Goal: Complete application form

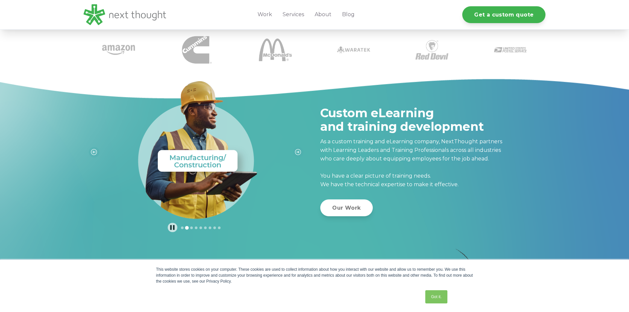
scroll to position [198, 0]
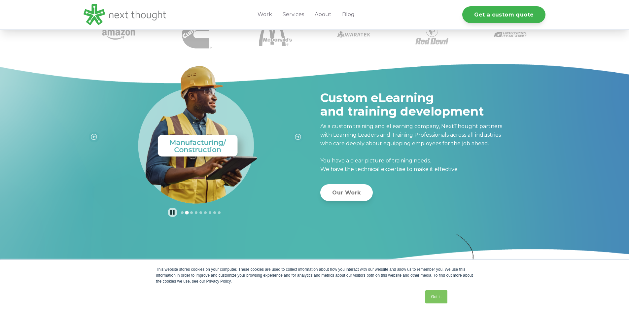
click at [439, 297] on link "Got it." at bounding box center [436, 296] width 22 height 13
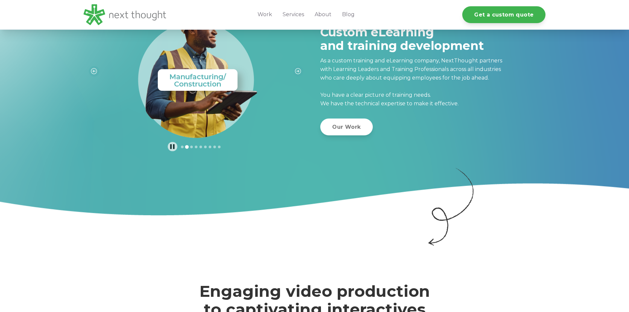
scroll to position [462, 0]
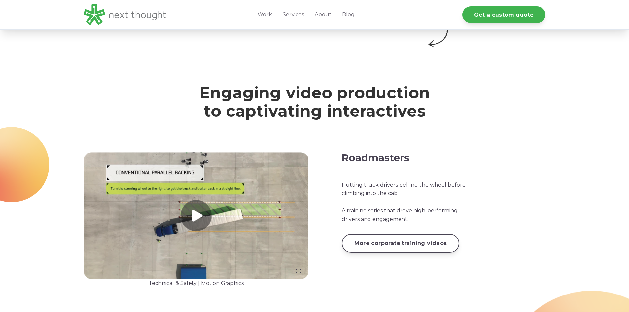
click at [202, 215] on link at bounding box center [196, 215] width 225 height 127
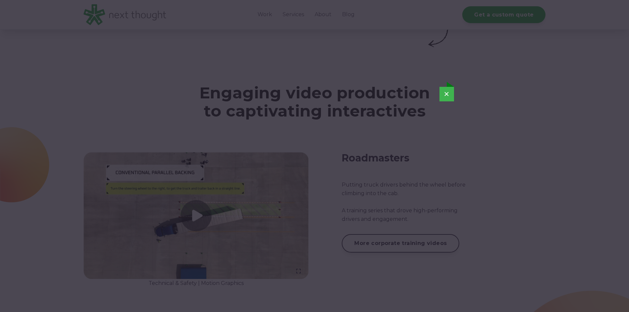
click at [548, 185] on div "×" at bounding box center [315, 156] width 624 height 164
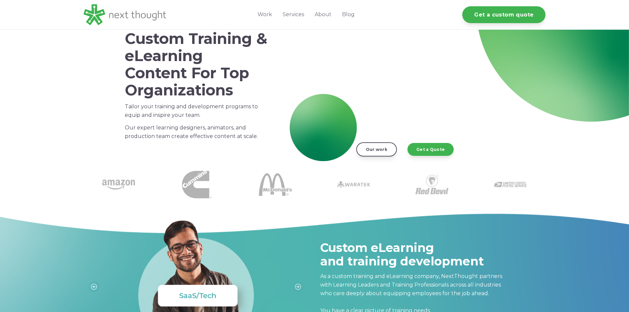
scroll to position [0, 0]
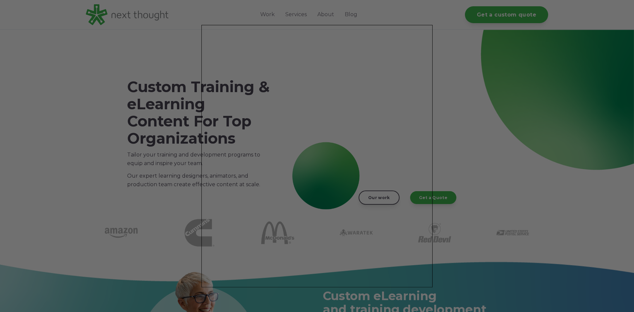
click at [434, 34] on div at bounding box center [320, 157] width 640 height 315
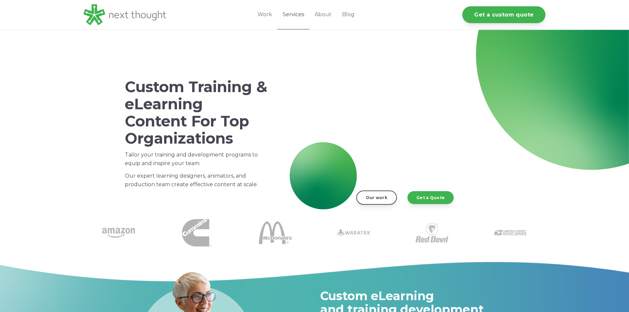
click at [293, 17] on link "Services" at bounding box center [293, 14] width 32 height 29
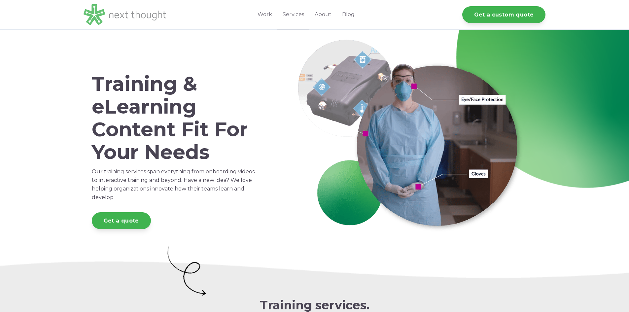
click at [127, 17] on img at bounding box center [125, 14] width 83 height 21
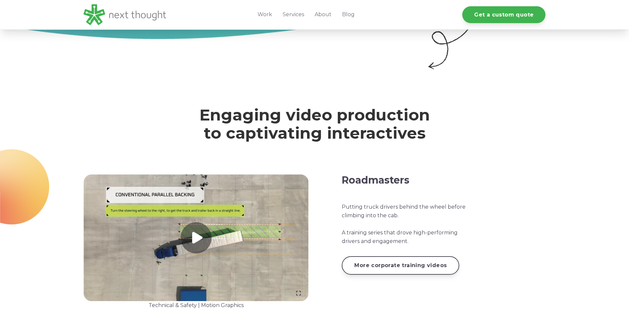
scroll to position [396, 0]
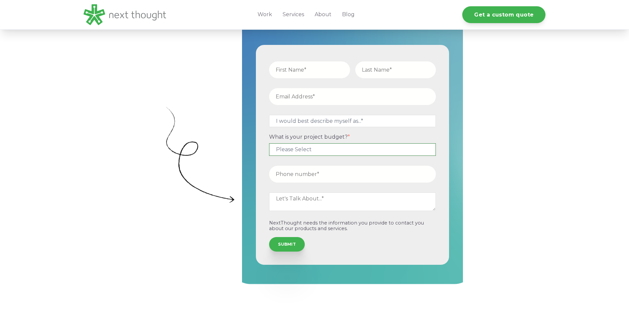
click at [317, 152] on select "Please Select $5,000 - $15,000 $15,000 - $25,000 $25,000 - $50,000 $50,000+" at bounding box center [352, 149] width 167 height 12
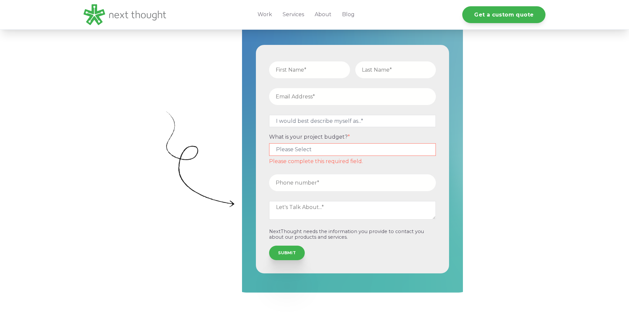
click at [358, 134] on form "I would best describe myself as...* Other I am an executive or owner of a compa…" at bounding box center [352, 159] width 188 height 224
click at [317, 152] on select "Please Select $5,000 - $15,000 $15,000 - $25,000 $25,000 - $50,000 $50,000+" at bounding box center [352, 149] width 167 height 12
click at [361, 130] on fieldset "I would best describe myself as...* Other I am an executive or owner of a compa…" at bounding box center [352, 123] width 172 height 22
click at [342, 151] on select "Please Select $5,000 - $15,000 $15,000 - $25,000 $25,000 - $50,000 $50,000+" at bounding box center [352, 149] width 167 height 12
click at [348, 138] on span "*" at bounding box center [349, 137] width 2 height 6
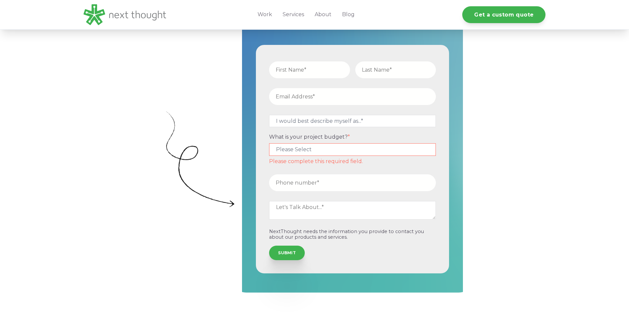
click at [363, 127] on fieldset "I would best describe myself as...* Other I am an executive or owner of a compa…" at bounding box center [352, 123] width 172 height 22
click at [365, 139] on label "What is your project budget? *" at bounding box center [352, 137] width 167 height 6
click at [365, 143] on select "Please Select $5,000 - $15,000 $15,000 - $25,000 $25,000 - $50,000 $50,000+" at bounding box center [352, 149] width 167 height 12
